Goal: Information Seeking & Learning: Find specific page/section

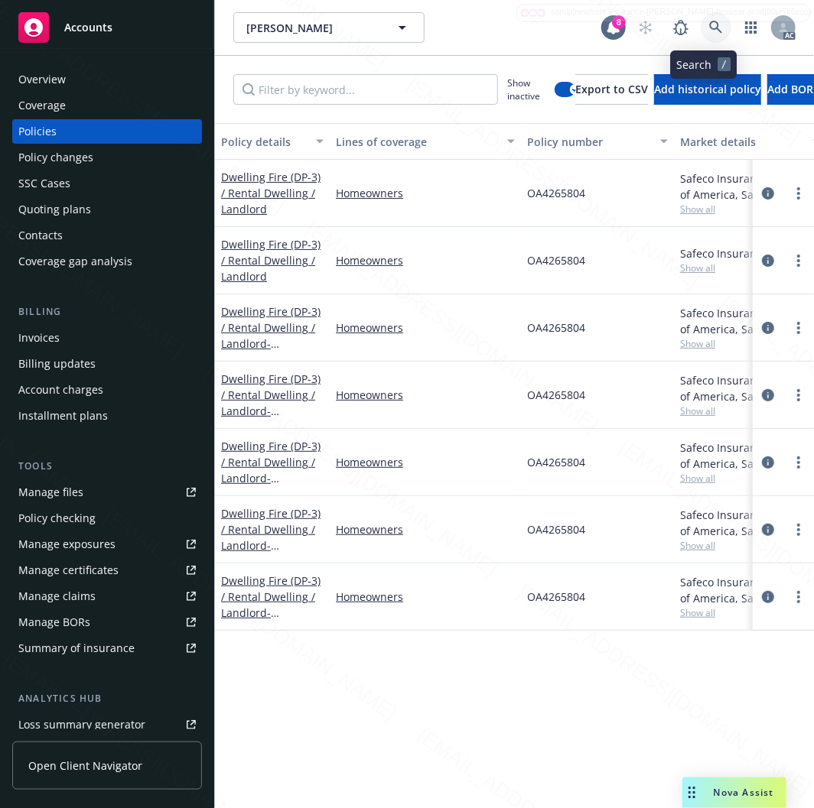
click at [709, 21] on icon at bounding box center [716, 28] width 14 height 14
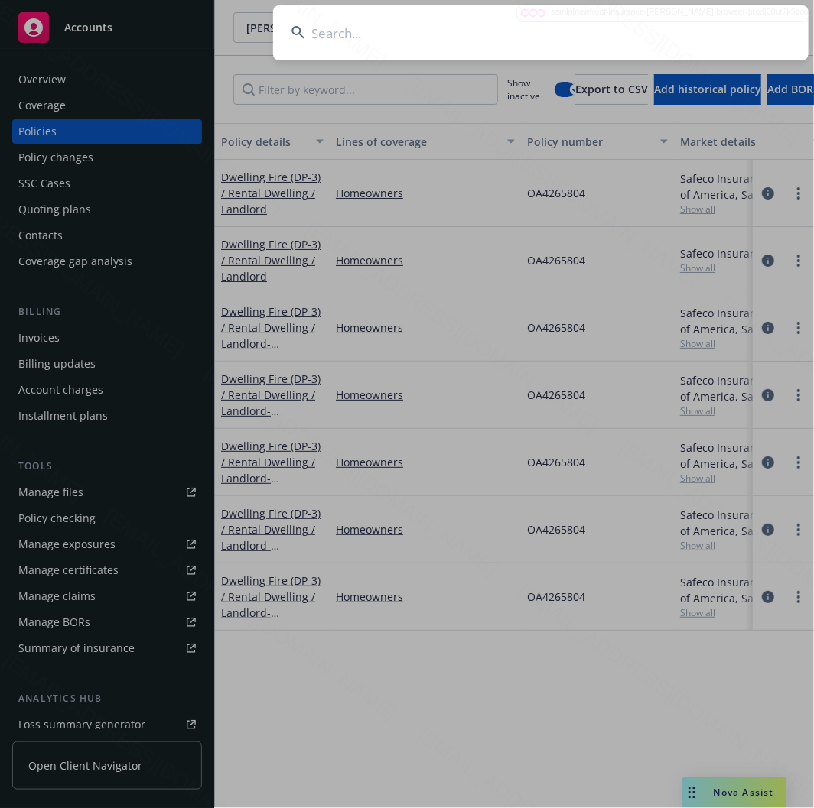
type input "Grant & [PERSON_NAME]"
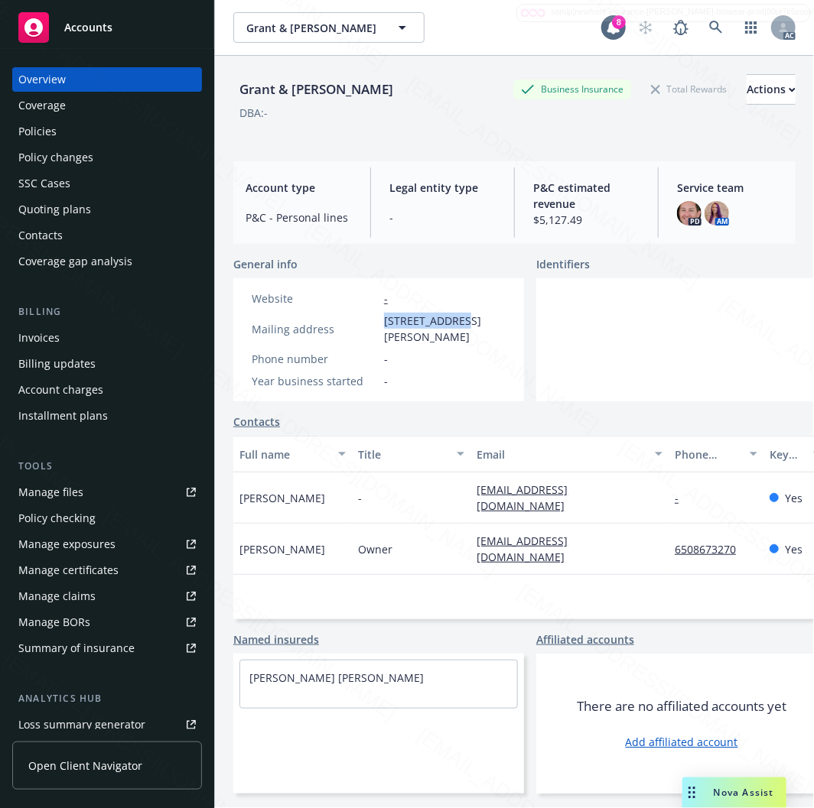
drag, startPoint x: 385, startPoint y: 319, endPoint x: 449, endPoint y: 321, distance: 63.5
click at [449, 321] on span "140 Gloria Cir, Menlo Park, CA, 94025" at bounding box center [445, 329] width 122 height 32
copy span "140 Gloria Cir"
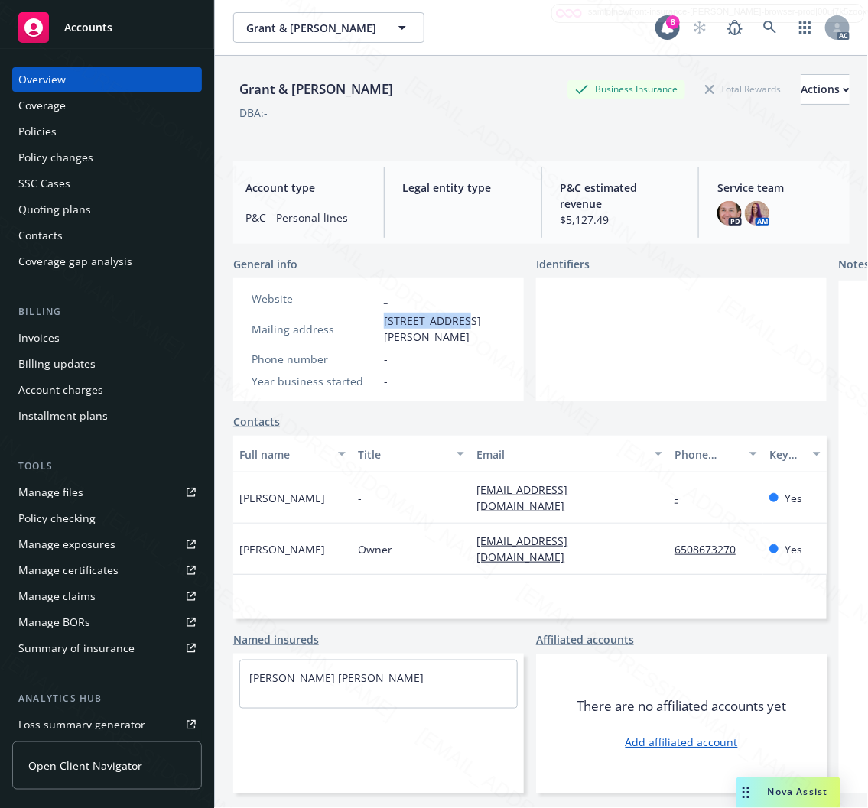
click at [39, 133] on div "Policies" at bounding box center [37, 131] width 38 height 24
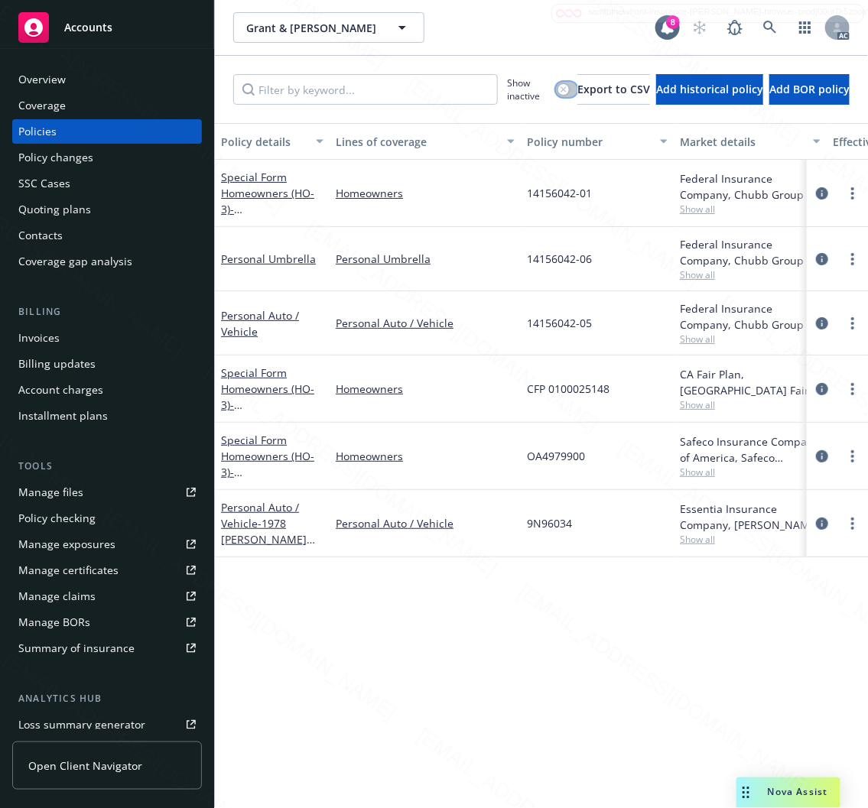
click at [571, 86] on button "button" at bounding box center [566, 89] width 21 height 15
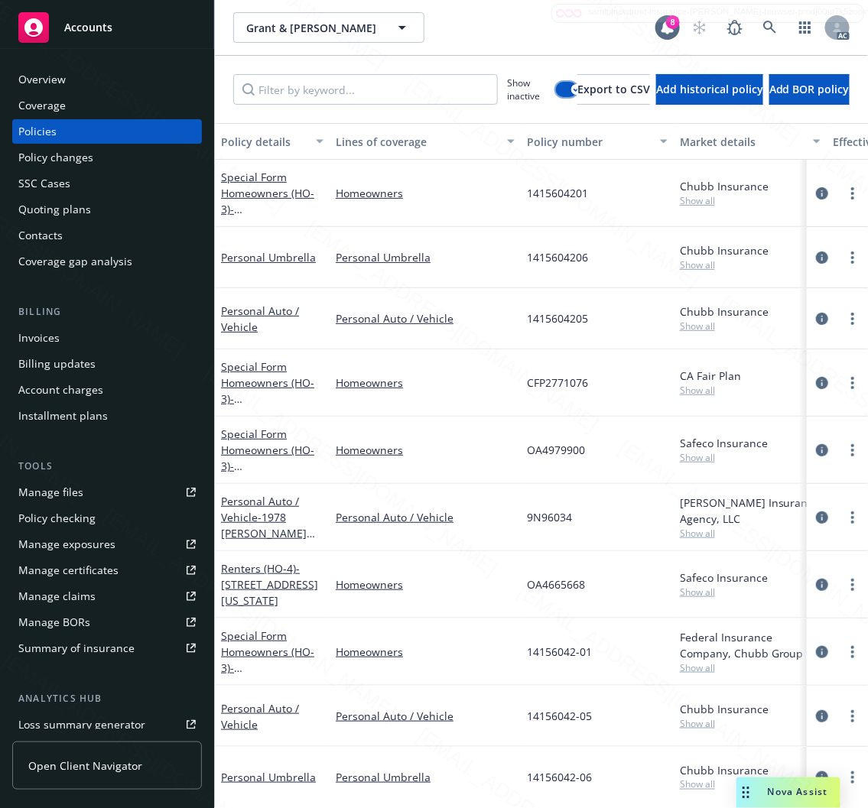
click at [561, 87] on button "button" at bounding box center [566, 89] width 21 height 15
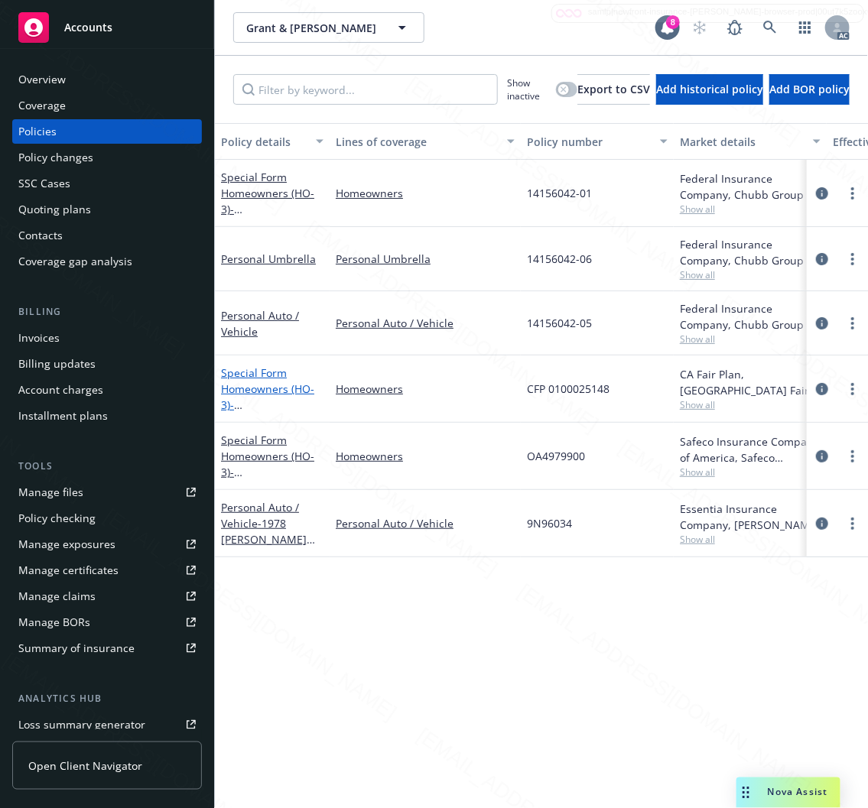
click at [275, 388] on link "Special Form Homeowners (HO-3) - 8670 Huntington Ct, Truckee CA 96161" at bounding box center [269, 397] width 97 height 63
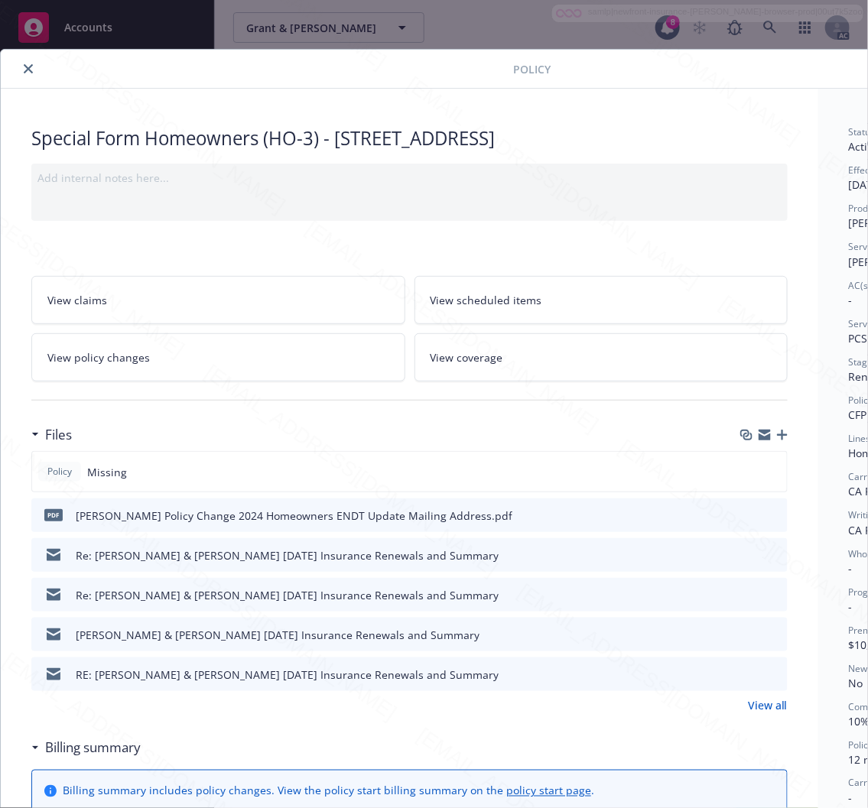
click at [108, 751] on h3 "Billing summary" at bounding box center [93, 748] width 96 height 20
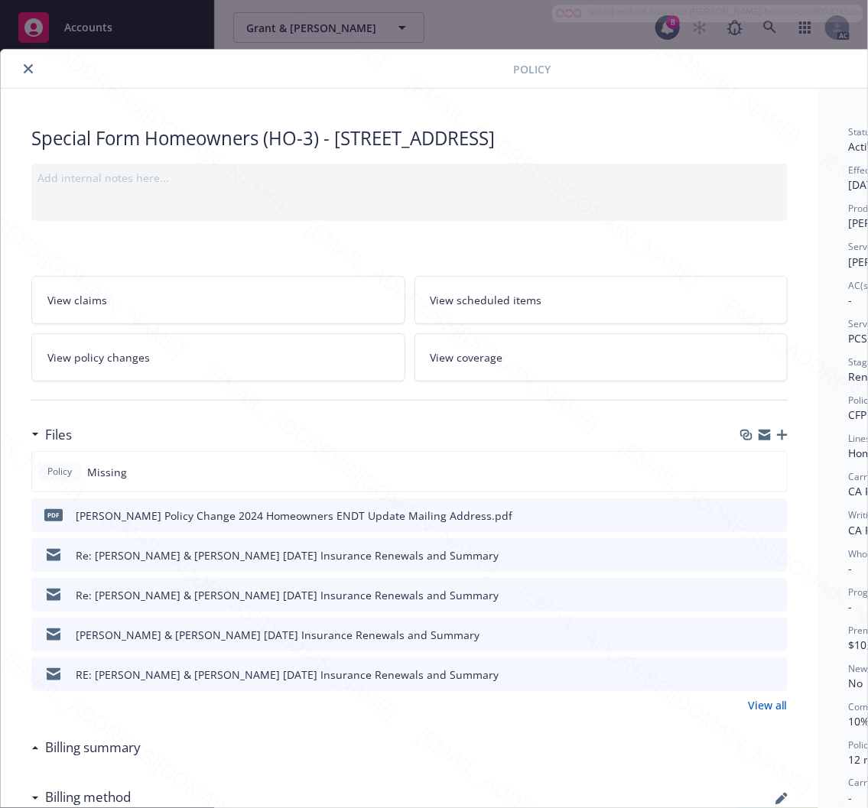
scroll to position [0, 196]
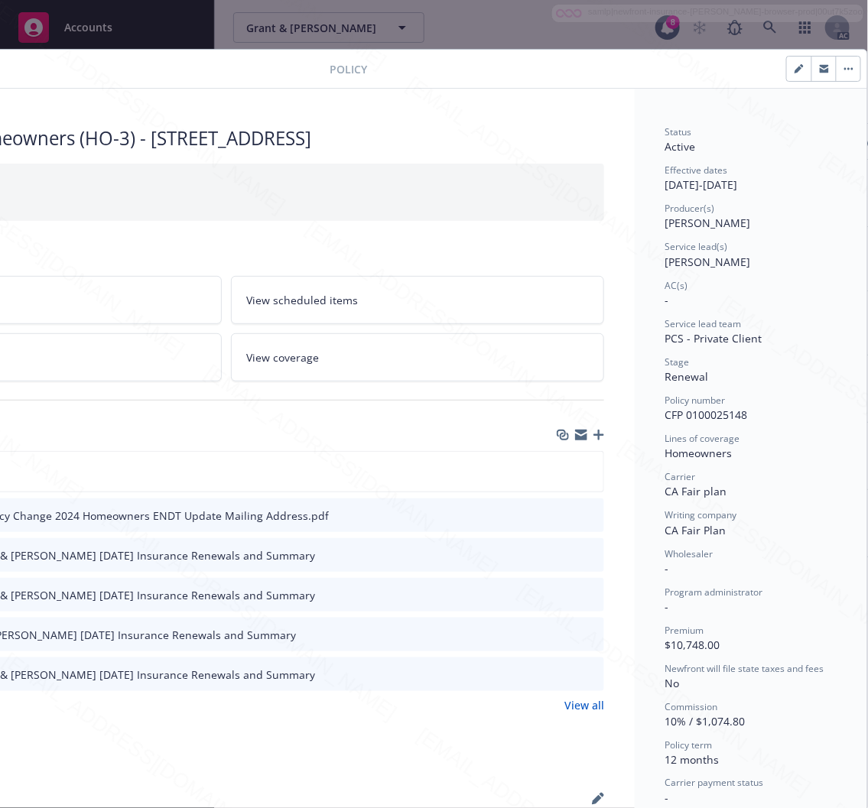
click at [577, 701] on link "View all" at bounding box center [584, 705] width 40 height 16
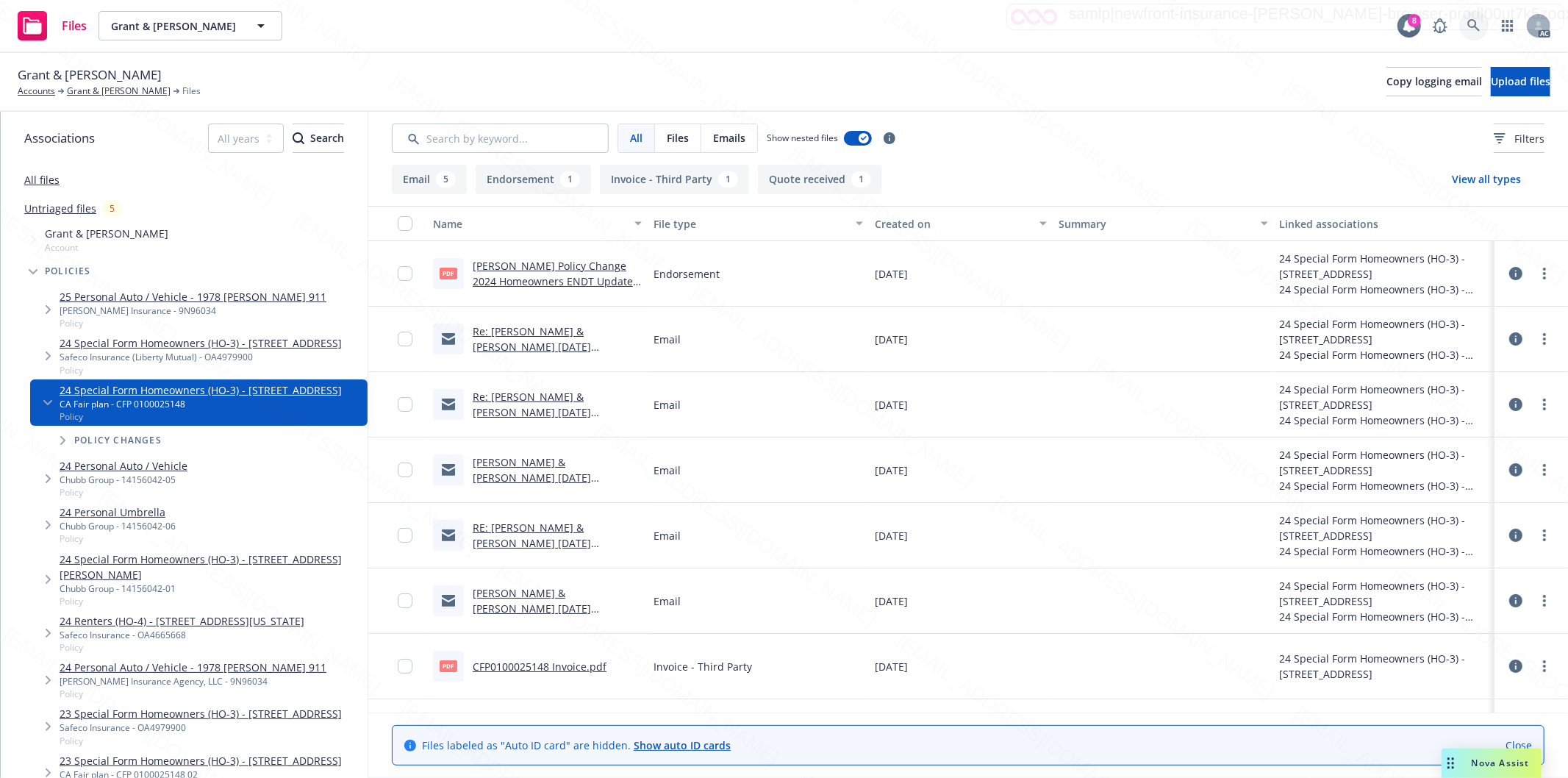
click at [834, 26] on icon at bounding box center [1474, 26] width 13 height 13
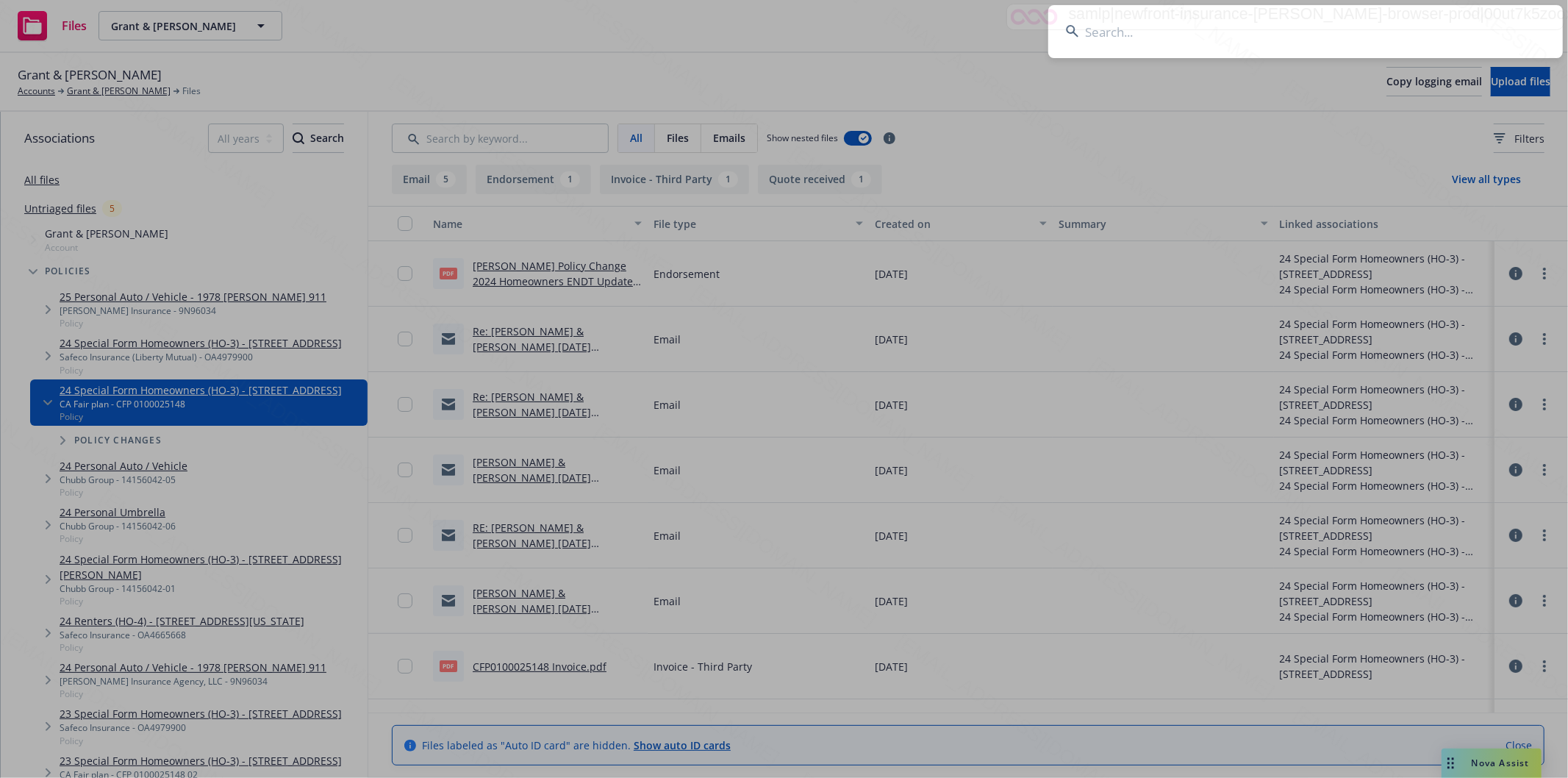
type input "[PERSON_NAME] & [PERSON_NAME]"
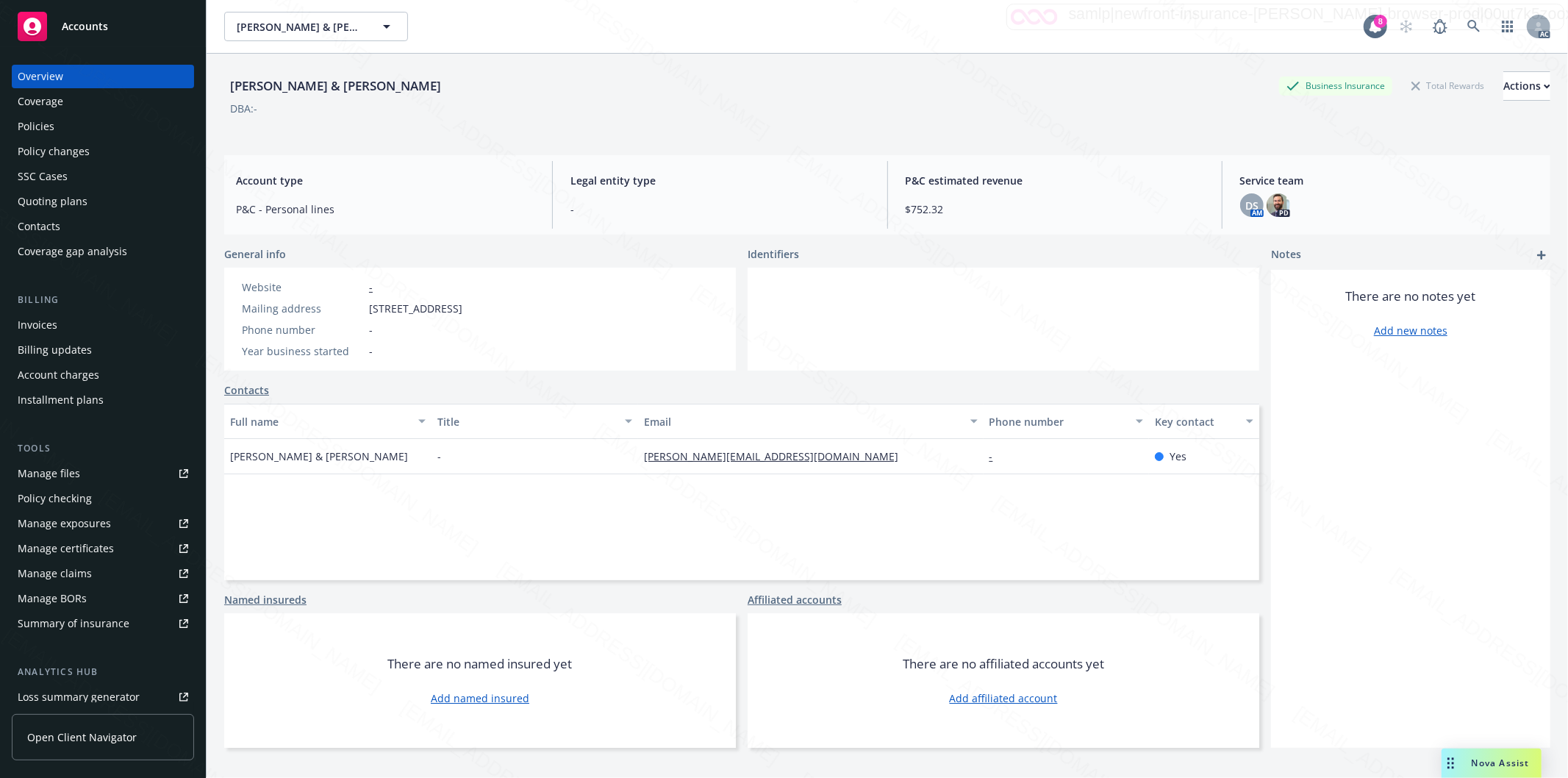
click at [53, 134] on div "Policies" at bounding box center [36, 126] width 37 height 23
